Goal: Transaction & Acquisition: Subscribe to service/newsletter

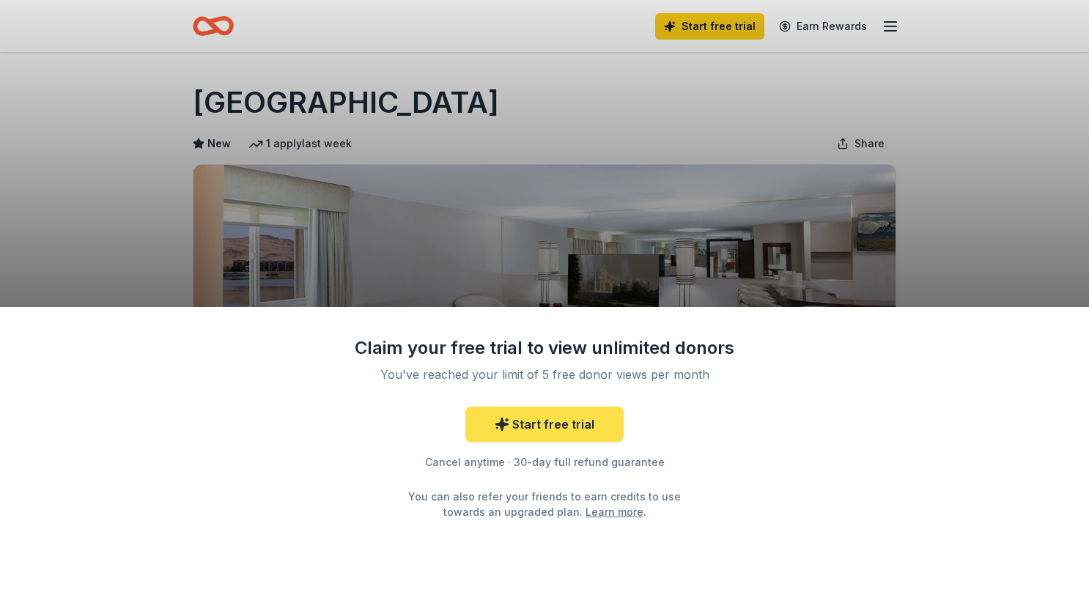
click at [539, 426] on link "Start free trial" at bounding box center [544, 424] width 158 height 35
click at [549, 425] on link "Start free trial" at bounding box center [544, 424] width 158 height 35
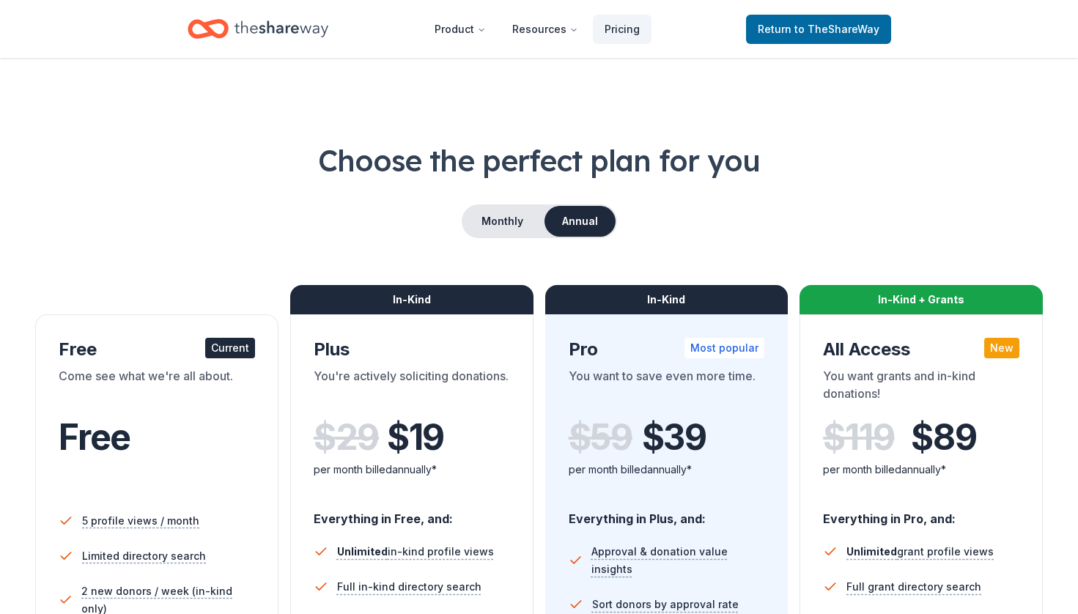
click at [549, 425] on div "In-Kind Pro Most popular You want to save even more time. $ 59 $ 39 per month b…" at bounding box center [666, 614] width 243 height 601
click at [224, 351] on div "Current" at bounding box center [230, 348] width 50 height 21
click at [234, 344] on div "Current" at bounding box center [230, 348] width 50 height 21
click at [232, 344] on div "Current" at bounding box center [230, 348] width 50 height 21
